Goal: Find specific page/section: Find specific page/section

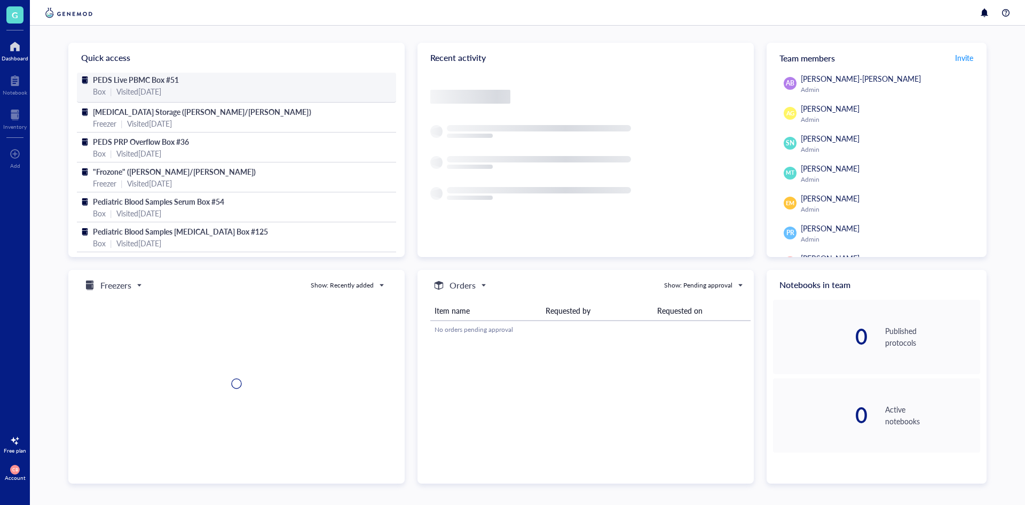
click at [168, 82] on span "PEDS Live PBMC Box #51" at bounding box center [136, 79] width 86 height 11
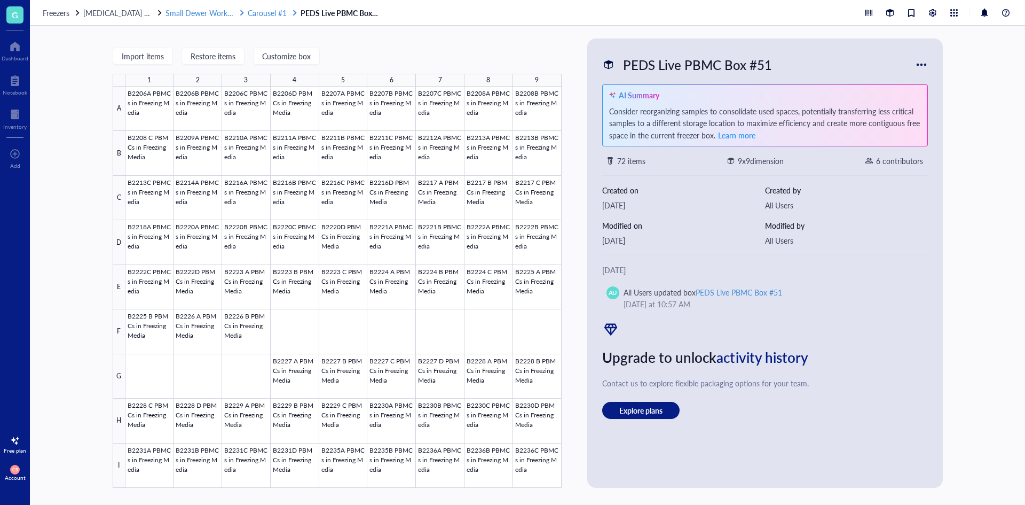
click at [270, 7] on span "Carousel #1" at bounding box center [267, 12] width 39 height 11
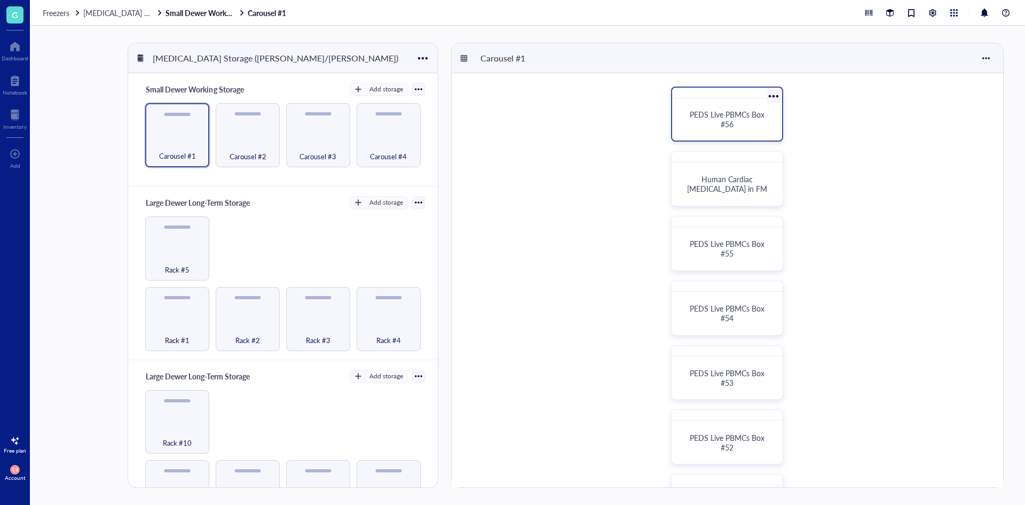
click at [710, 126] on div "PEDS Live PBMCs Box #56" at bounding box center [727, 118] width 84 height 19
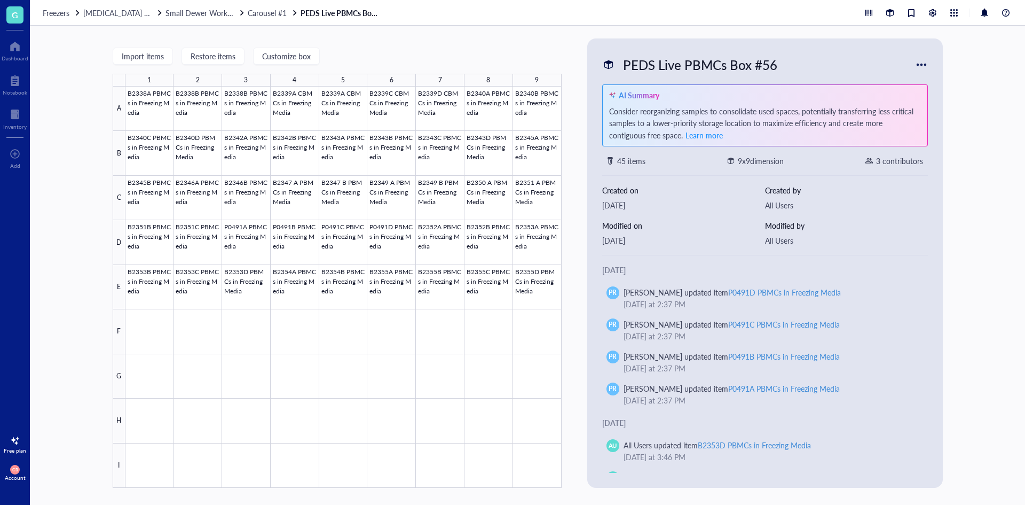
click at [552, 299] on div at bounding box center [344, 287] width 436 height 401
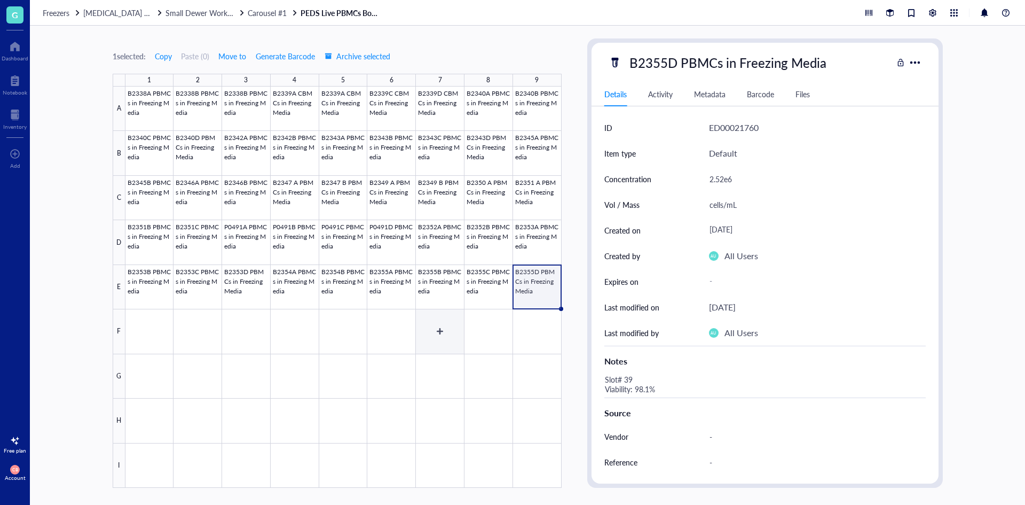
click at [442, 317] on div at bounding box center [344, 287] width 436 height 401
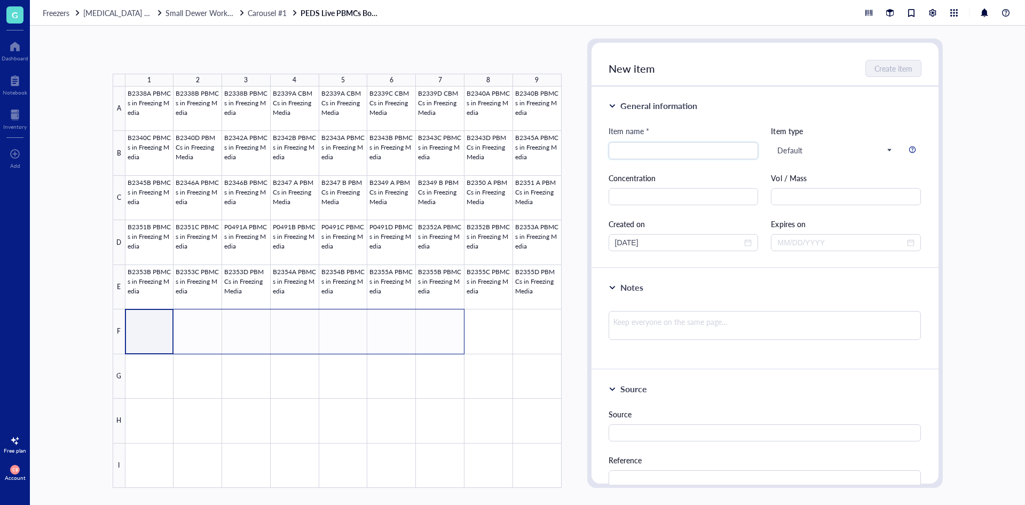
drag, startPoint x: 153, startPoint y: 341, endPoint x: 421, endPoint y: 325, distance: 268.6
click at [421, 325] on div at bounding box center [344, 287] width 436 height 401
click at [476, 330] on div at bounding box center [344, 287] width 436 height 401
